Goal: Task Accomplishment & Management: Manage account settings

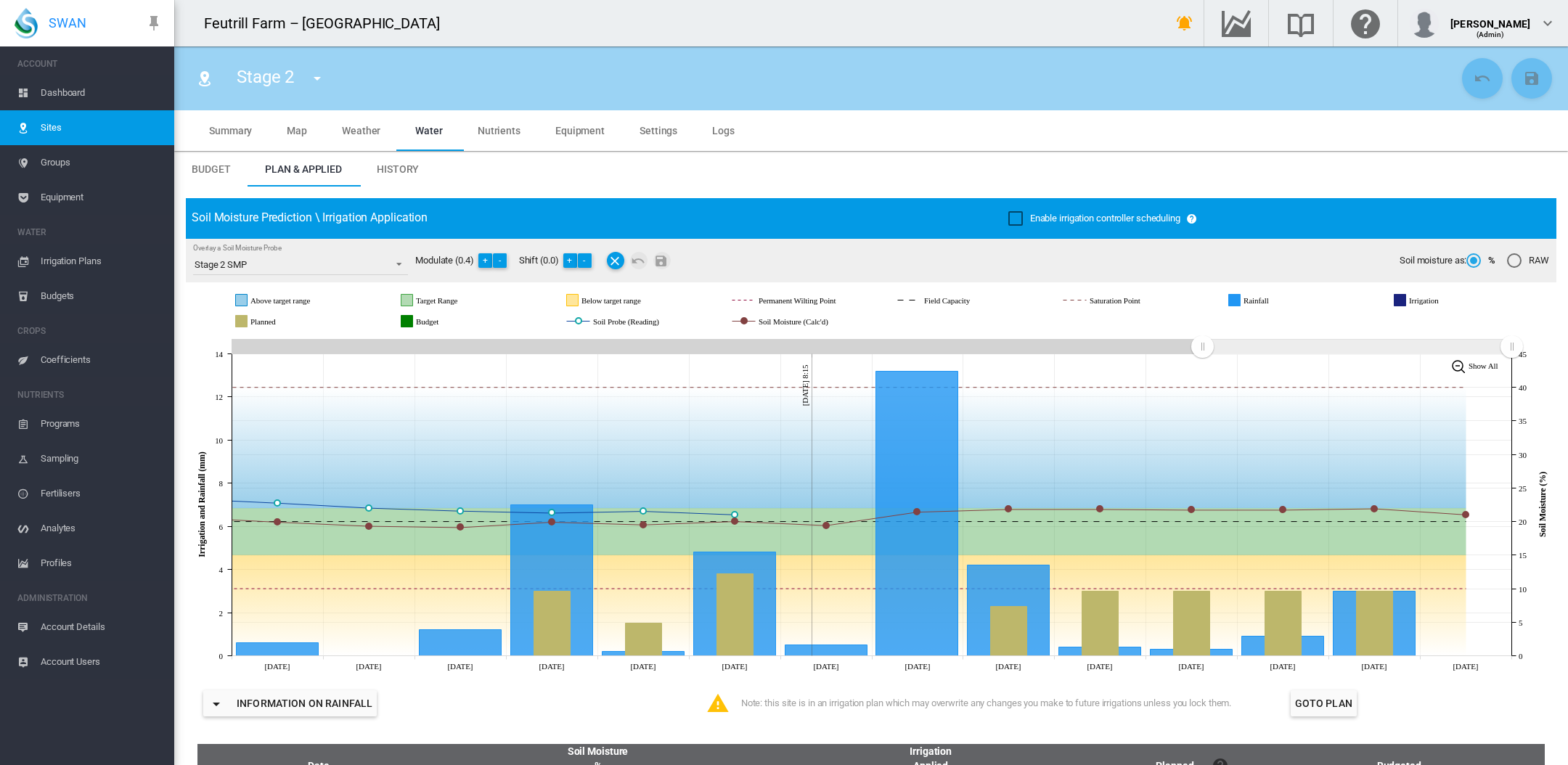
click at [72, 93] on span "Dashboard" at bounding box center [102, 93] width 122 height 35
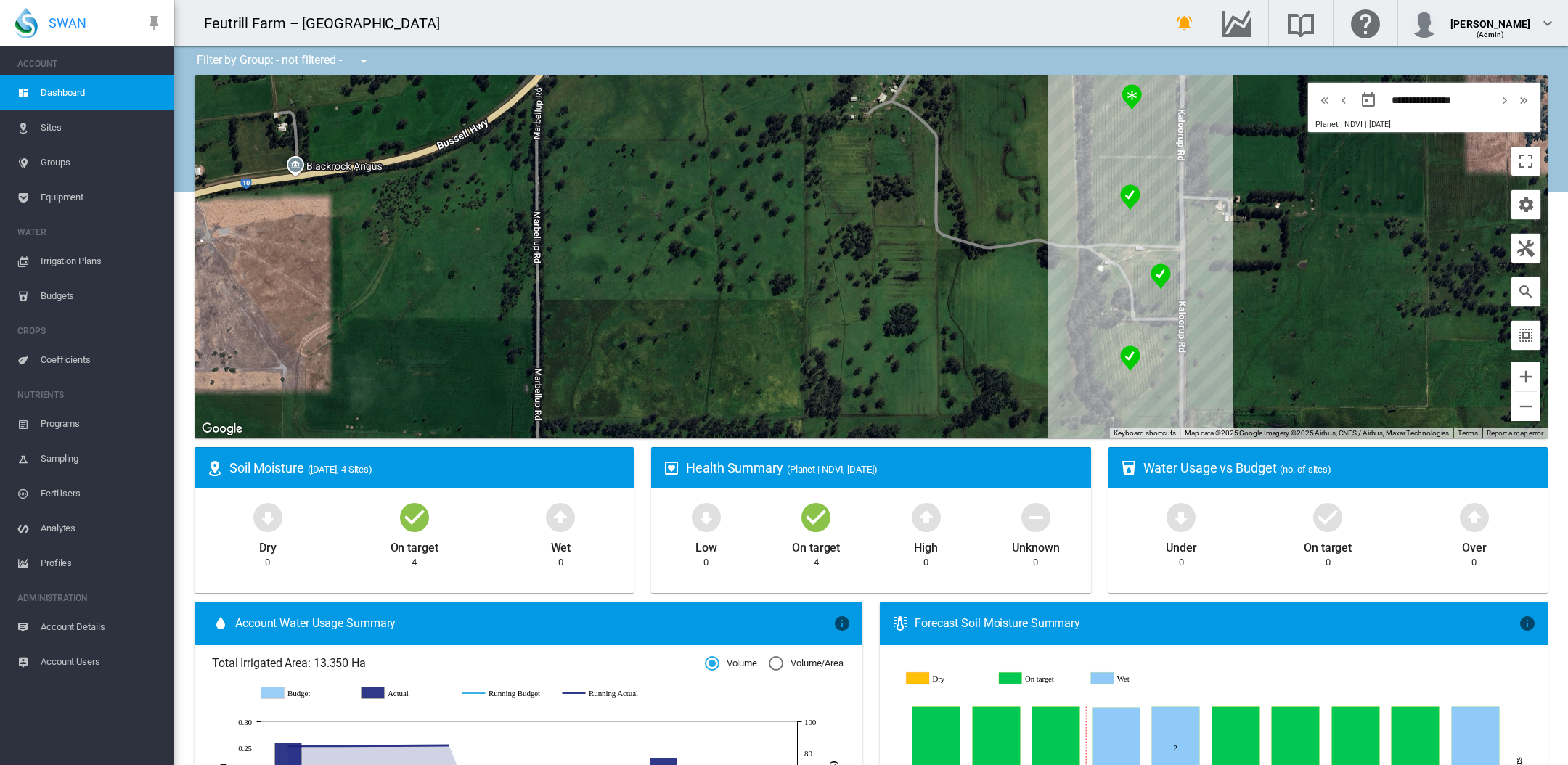
click at [78, 262] on span "Irrigation Plans" at bounding box center [102, 262] width 122 height 35
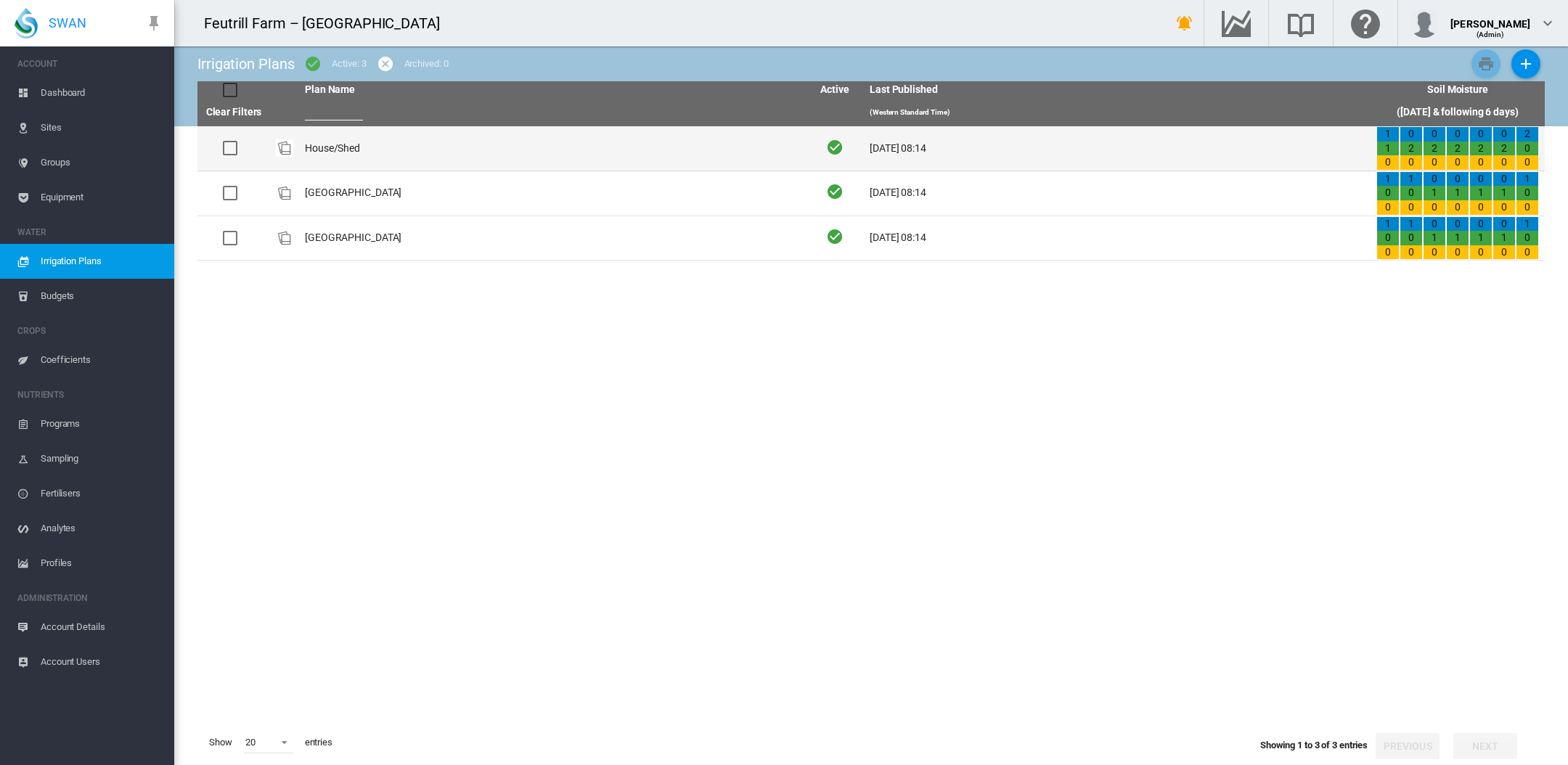
click at [329, 143] on td "House/Shed" at bounding box center [553, 148] width 507 height 44
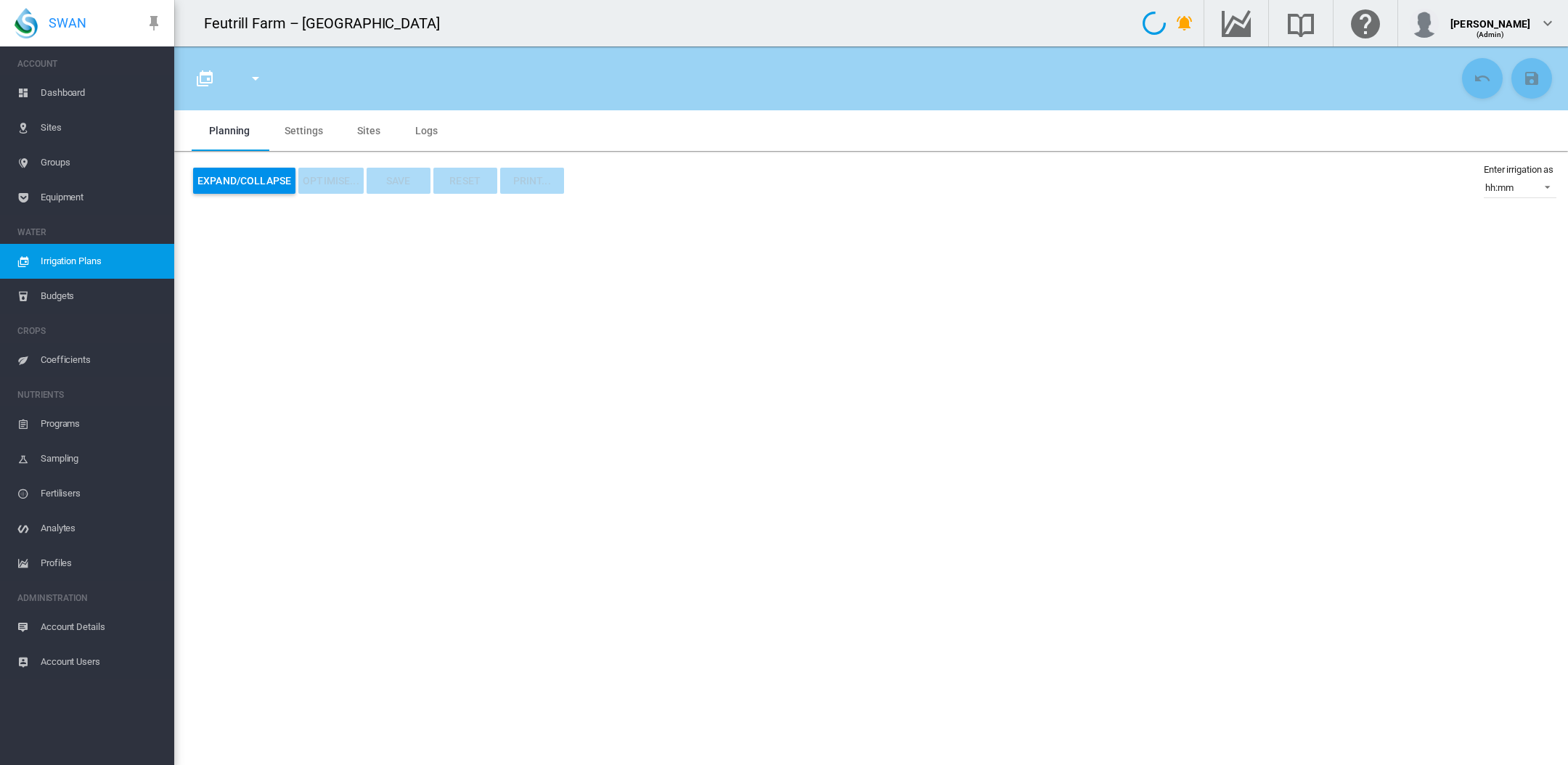
type input "**********"
type input "*"
type input "****"
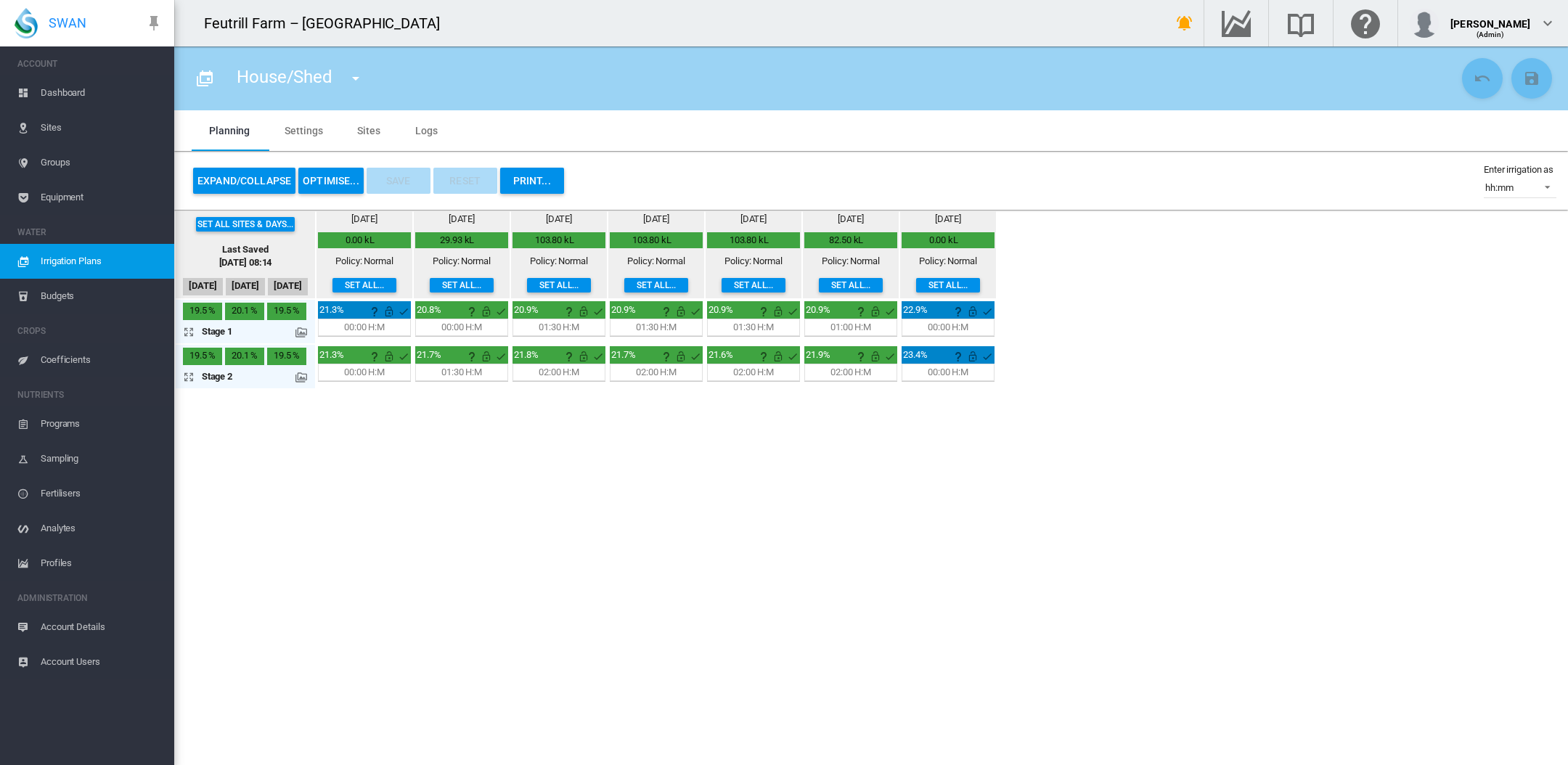
click at [332, 182] on button "OPTIMISE..." at bounding box center [331, 180] width 65 height 26
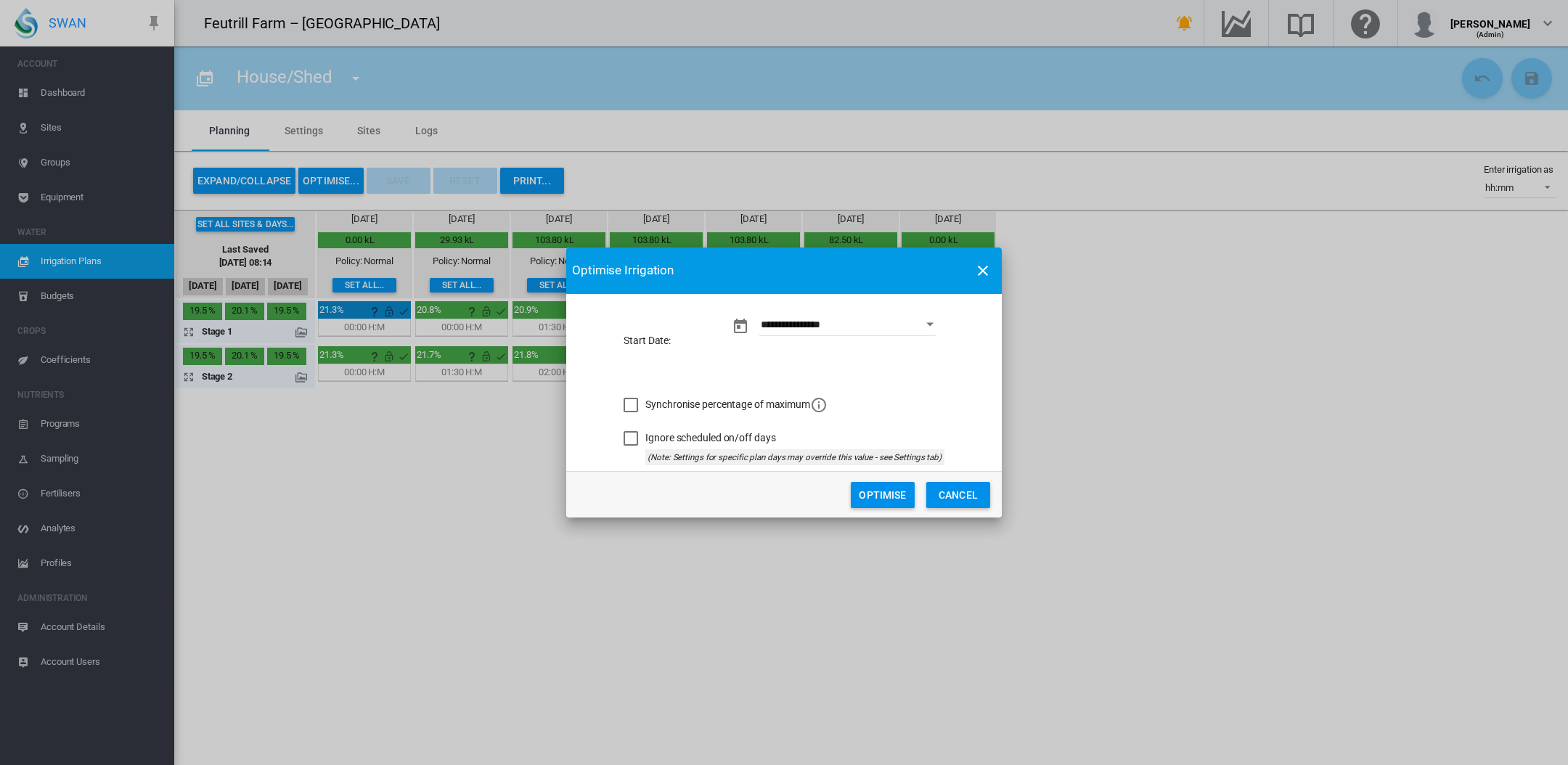
click at [878, 502] on button "Optimise" at bounding box center [882, 494] width 64 height 26
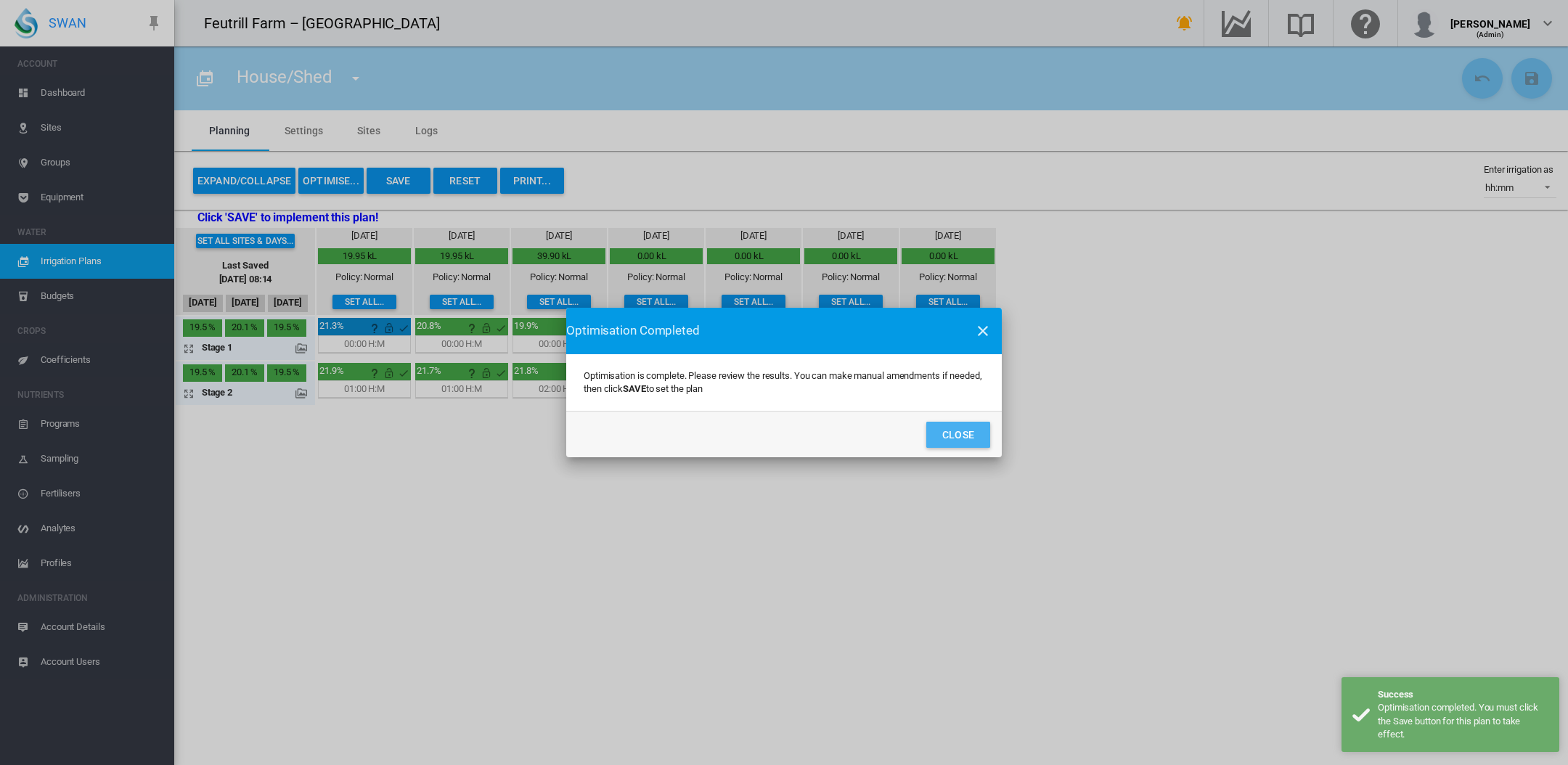
click at [950, 435] on button "Close" at bounding box center [958, 434] width 64 height 26
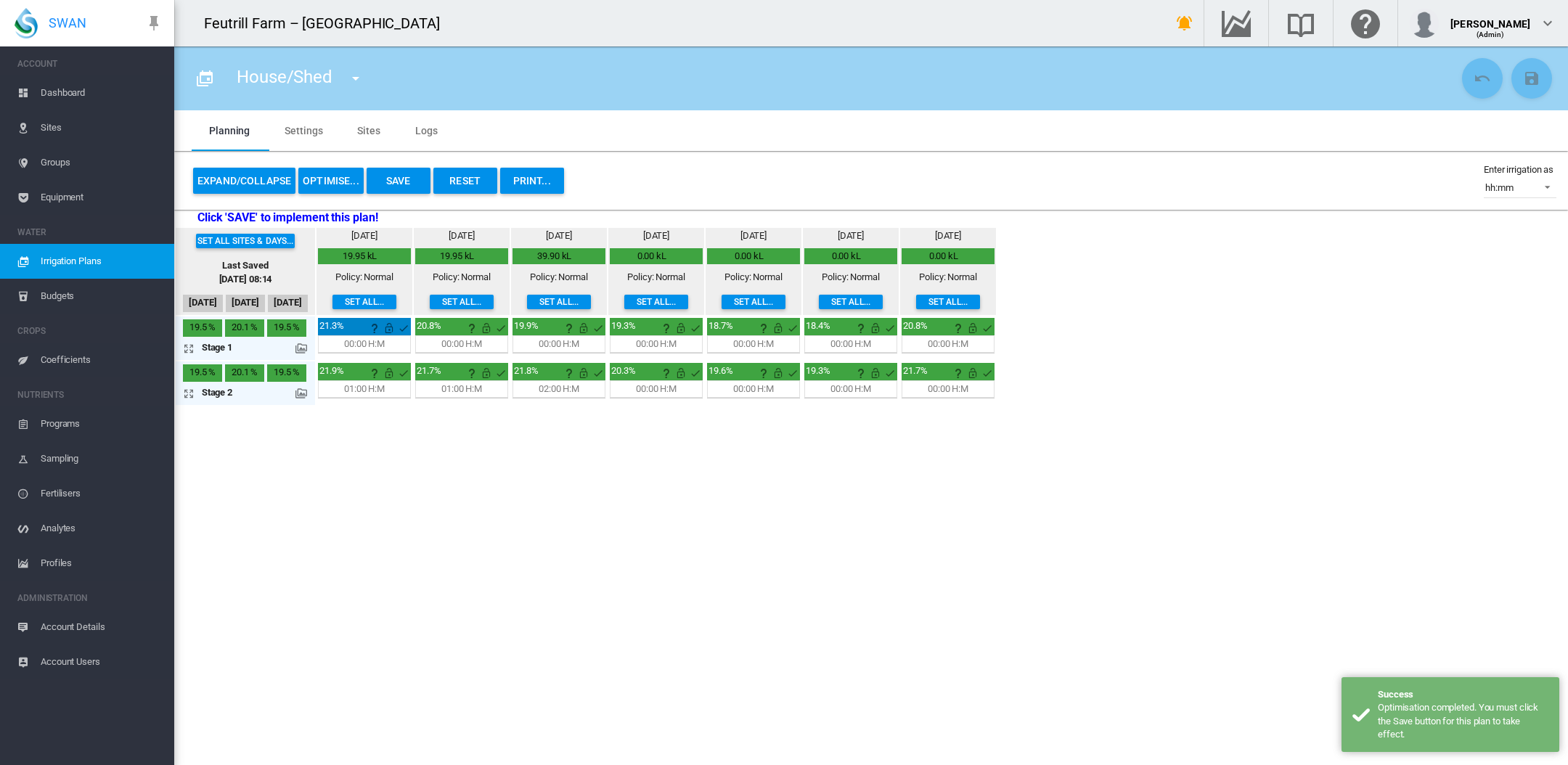
click at [401, 177] on button "Save" at bounding box center [398, 180] width 64 height 26
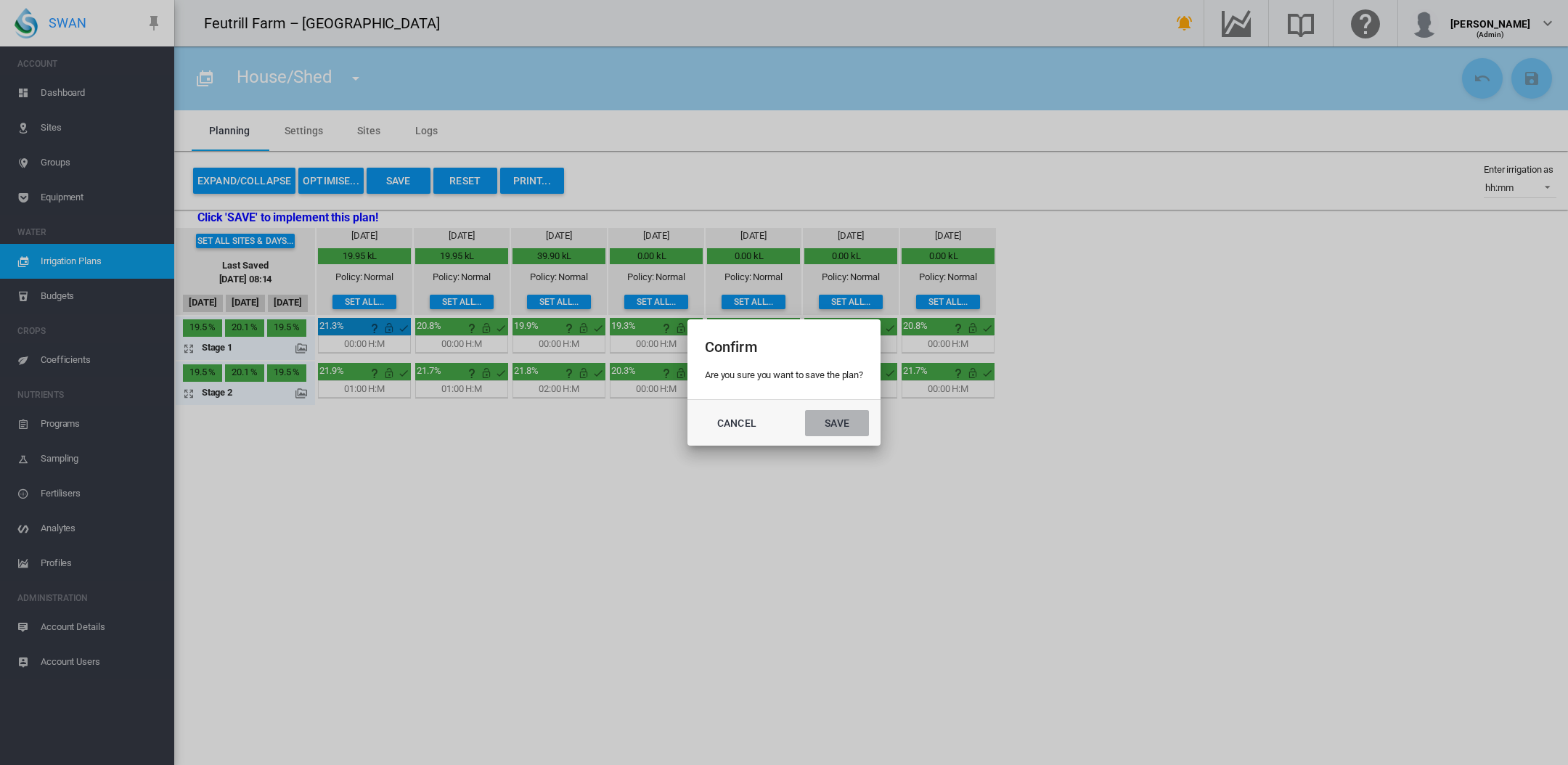
drag, startPoint x: 839, startPoint y: 422, endPoint x: 823, endPoint y: 418, distance: 16.5
click at [839, 422] on button "Save" at bounding box center [837, 422] width 64 height 26
